Goal: Register for event/course

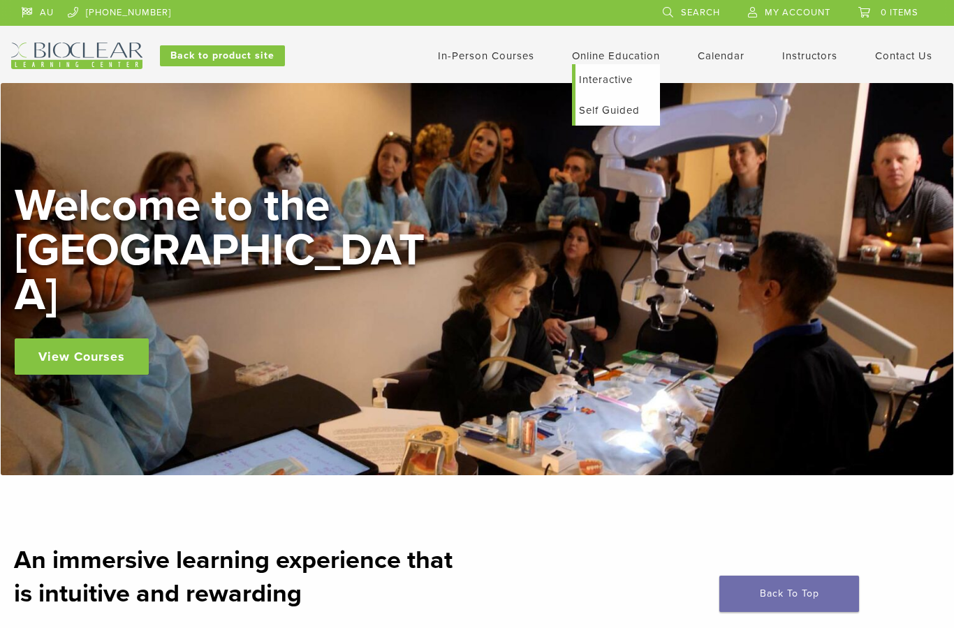
click at [630, 75] on link "Interactive" at bounding box center [617, 79] width 84 height 31
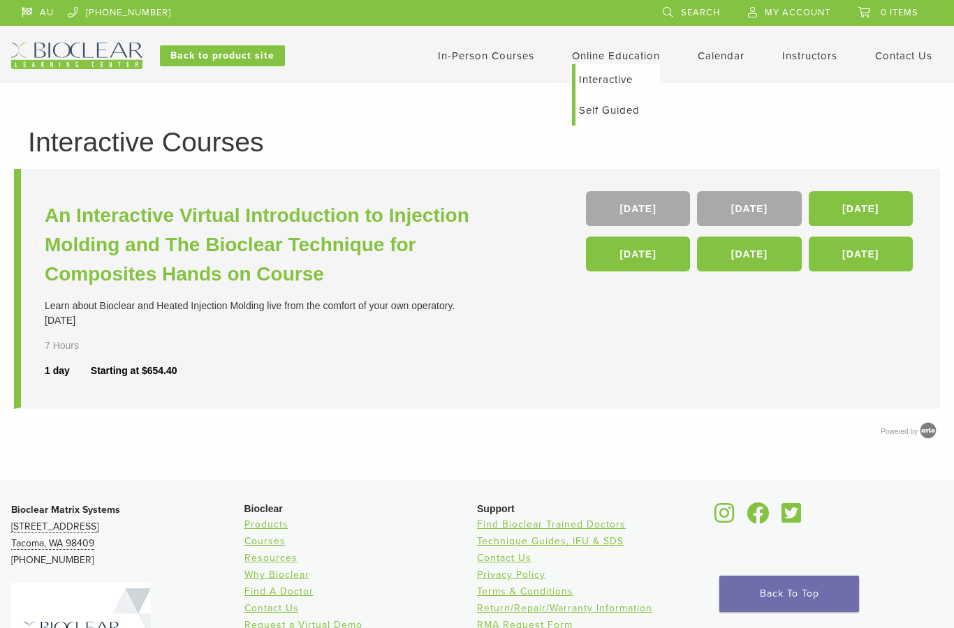
click at [637, 113] on link "Self Guided" at bounding box center [617, 110] width 84 height 31
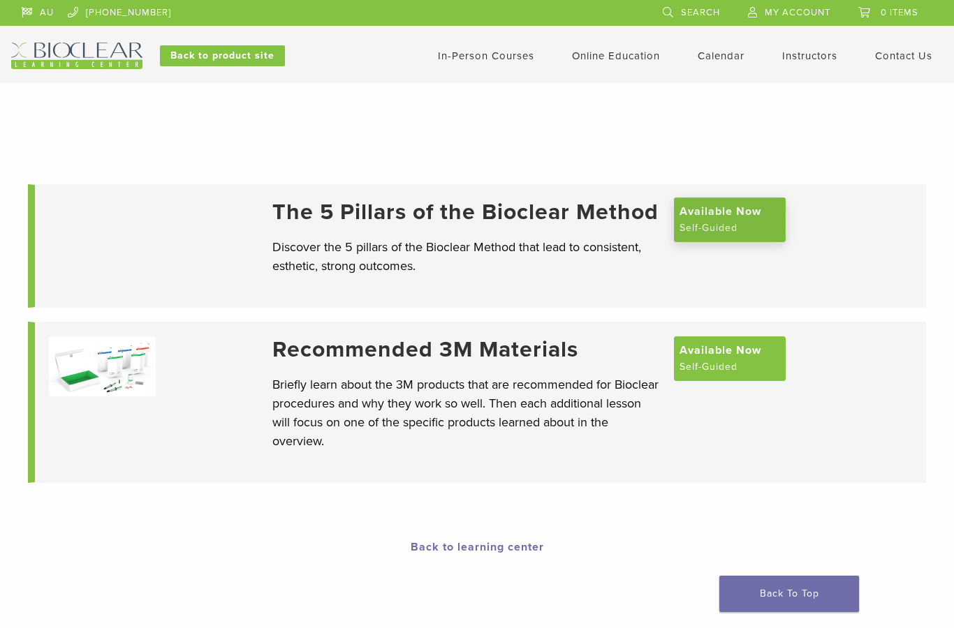
click at [736, 220] on span "Available Now" at bounding box center [720, 211] width 82 height 17
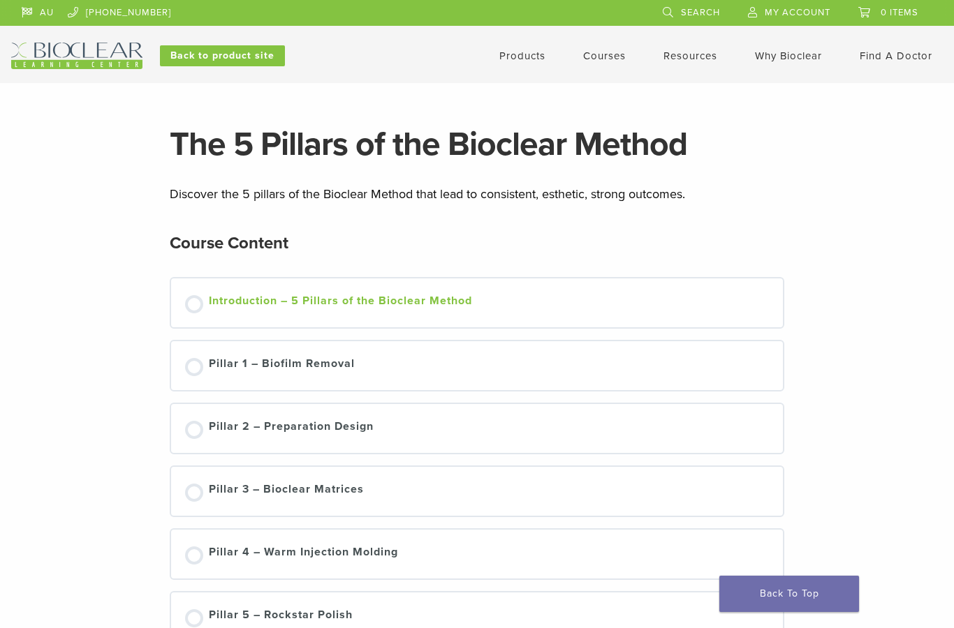
click at [436, 308] on div "Introduction – 5 Pillars of the Bioclear Method" at bounding box center [340, 302] width 263 height 21
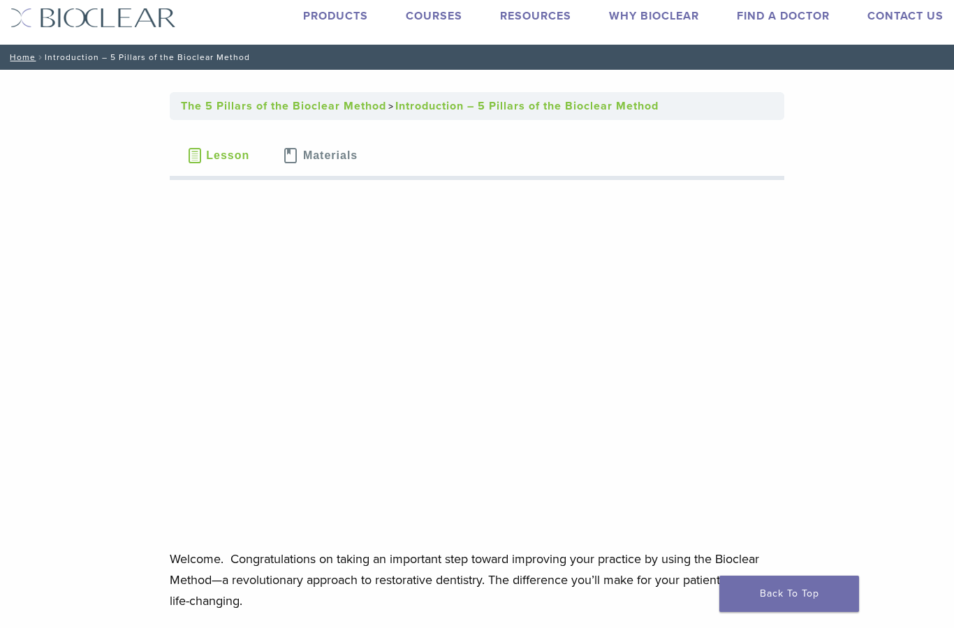
scroll to position [34, 0]
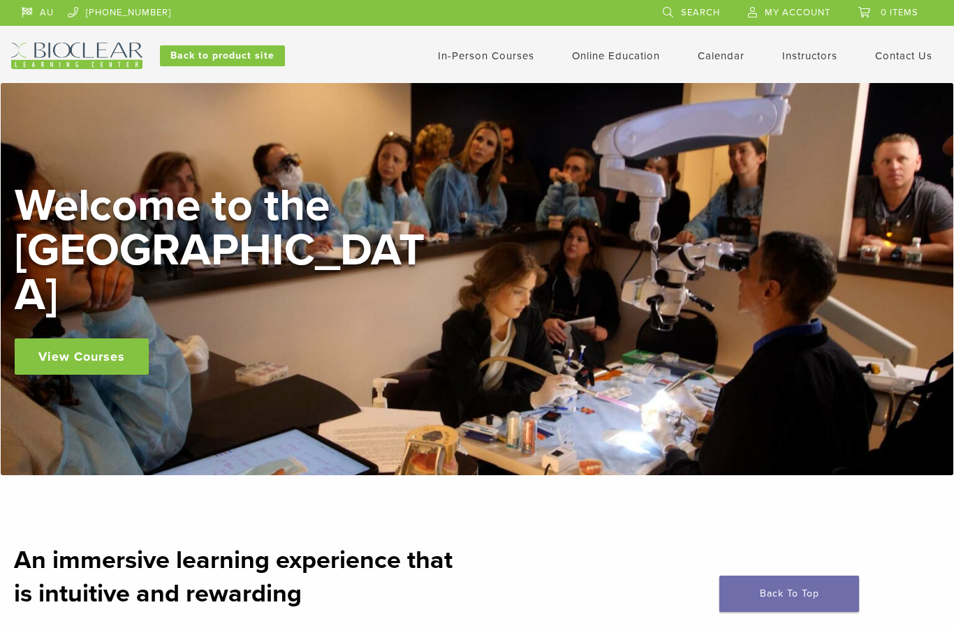
click at [500, 54] on link "In-Person Courses" at bounding box center [486, 56] width 96 height 13
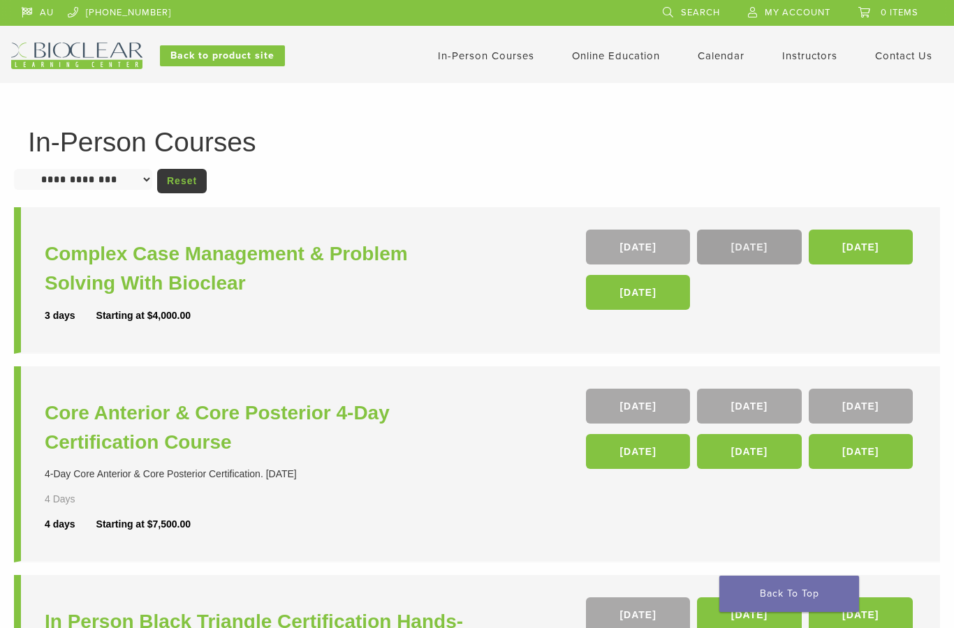
click at [748, 255] on link "[DATE]" at bounding box center [749, 247] width 104 height 35
click at [730, 243] on link "[DATE]" at bounding box center [749, 247] width 104 height 35
click at [632, 246] on link "[DATE]" at bounding box center [638, 247] width 104 height 35
click at [631, 460] on link "[DATE]" at bounding box center [638, 451] width 104 height 35
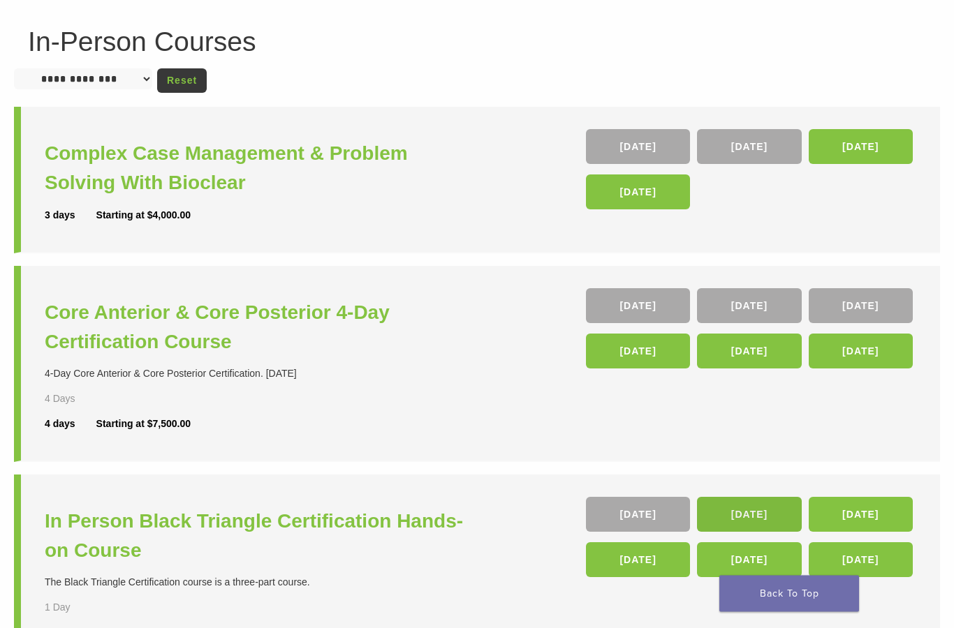
scroll to position [101, 0]
click at [759, 517] on link "14 Nov" at bounding box center [749, 514] width 104 height 35
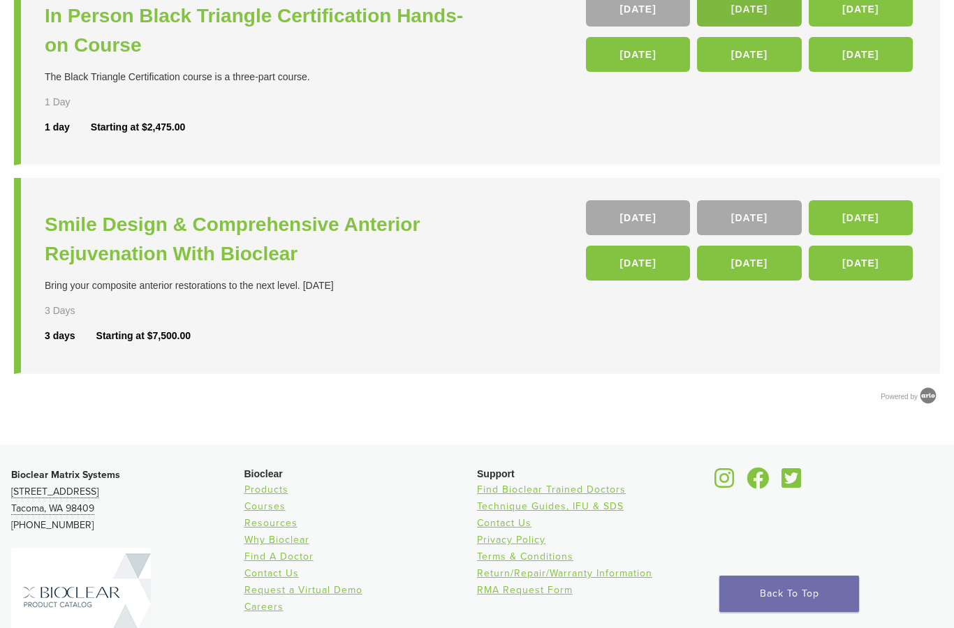
scroll to position [605, 0]
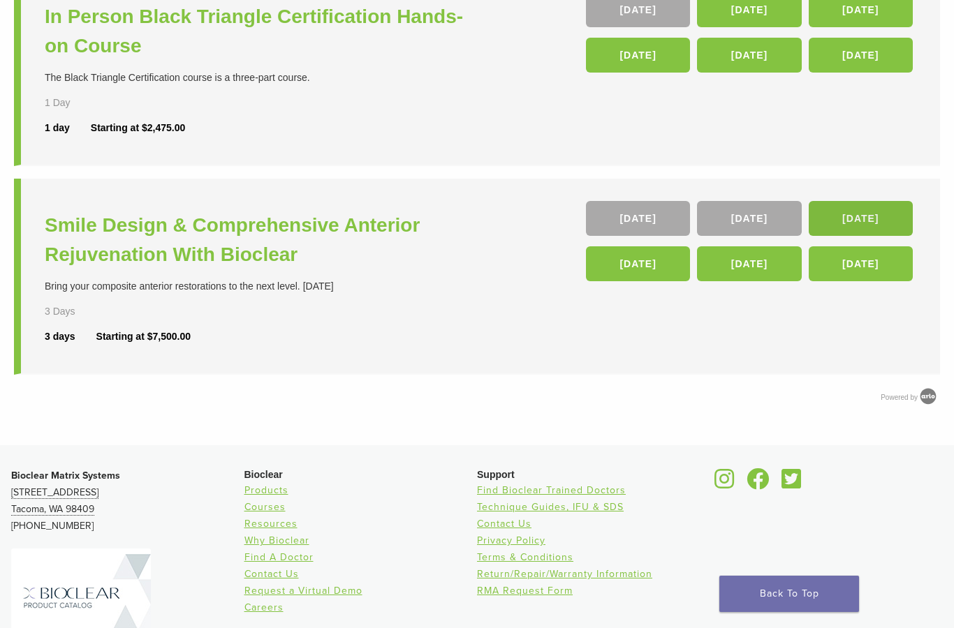
click at [864, 219] on link "19 Mar 26" at bounding box center [860, 218] width 104 height 35
click at [755, 214] on link "04 Dec" at bounding box center [749, 218] width 104 height 35
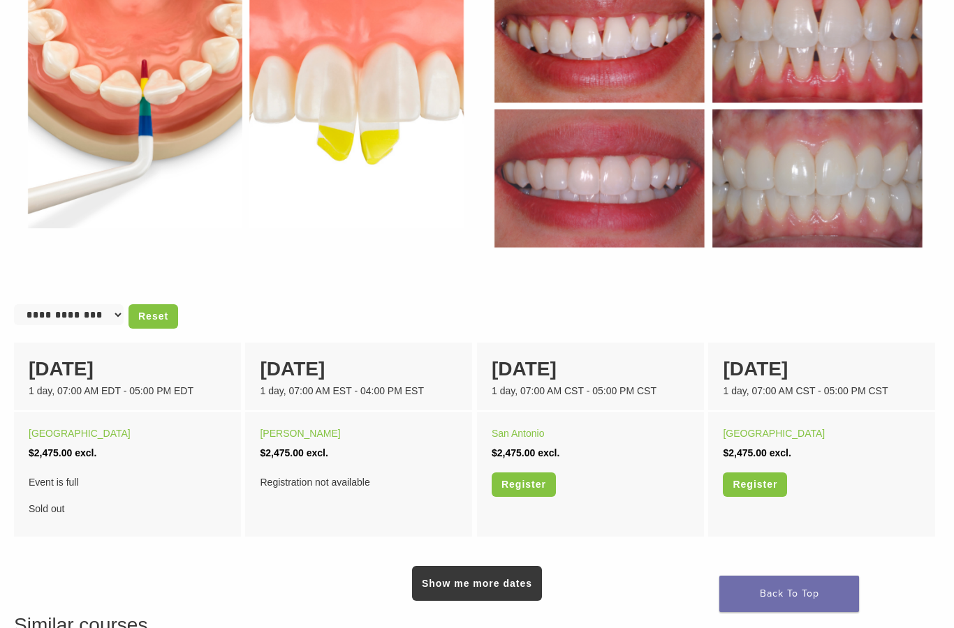
scroll to position [663, 0]
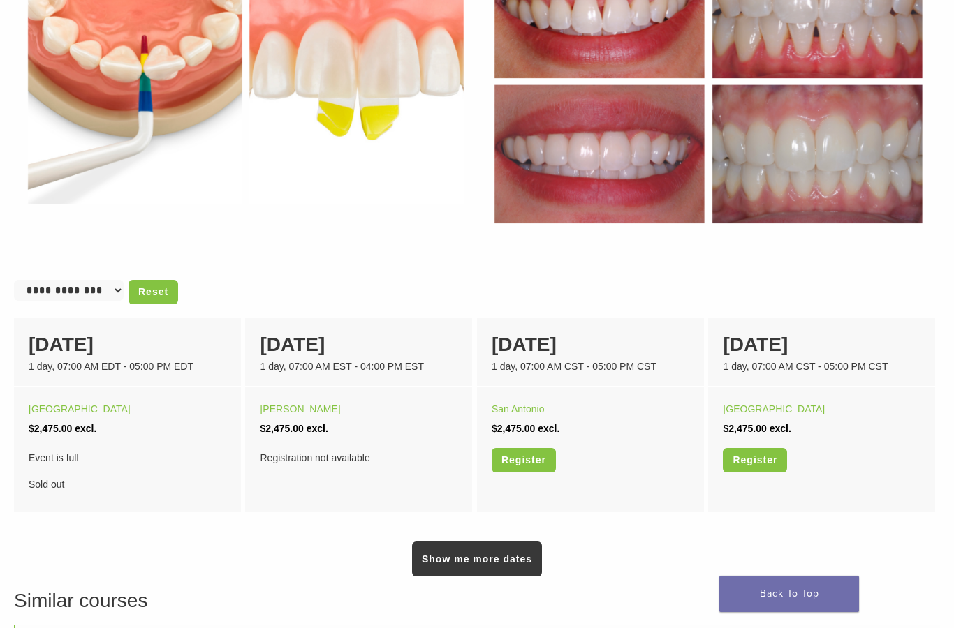
click at [70, 289] on select "**********" at bounding box center [69, 290] width 110 height 21
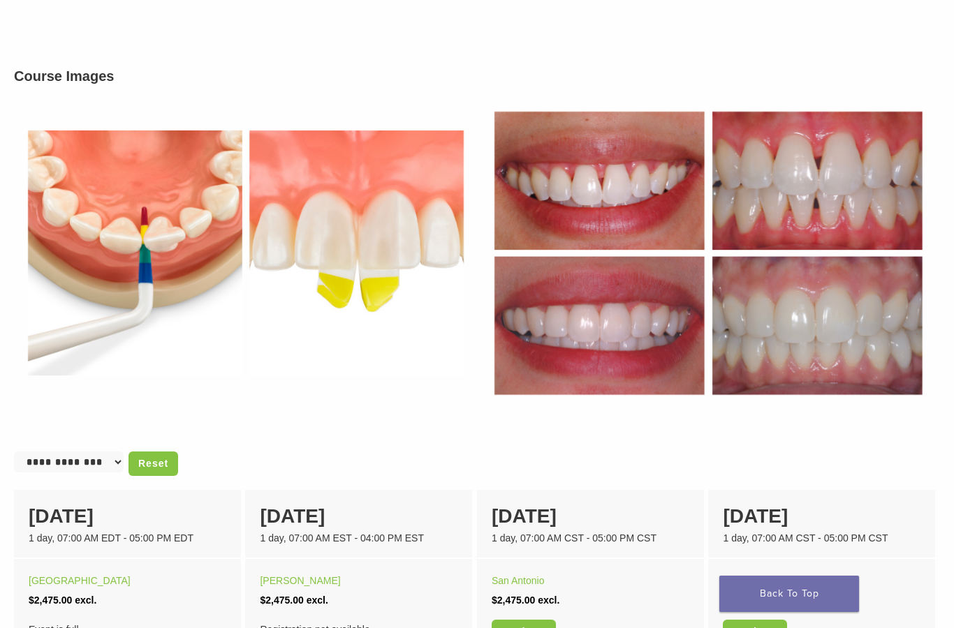
scroll to position [485, 0]
